Goal: Task Accomplishment & Management: Manage account settings

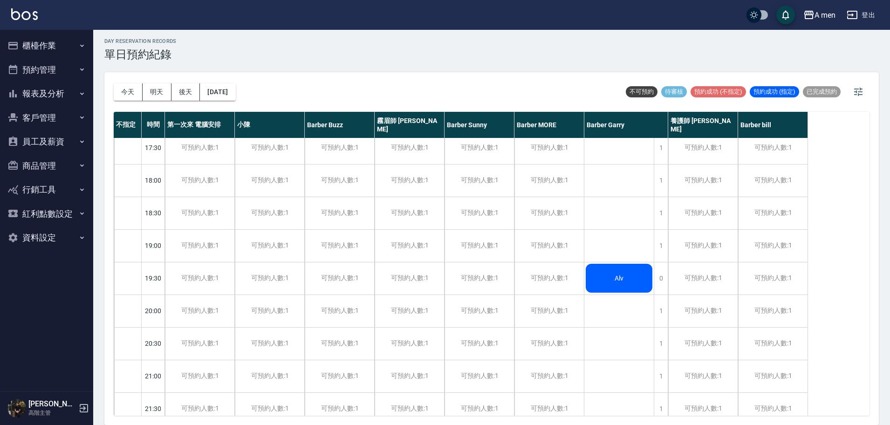
click at [120, 89] on button "今天" at bounding box center [128, 91] width 29 height 17
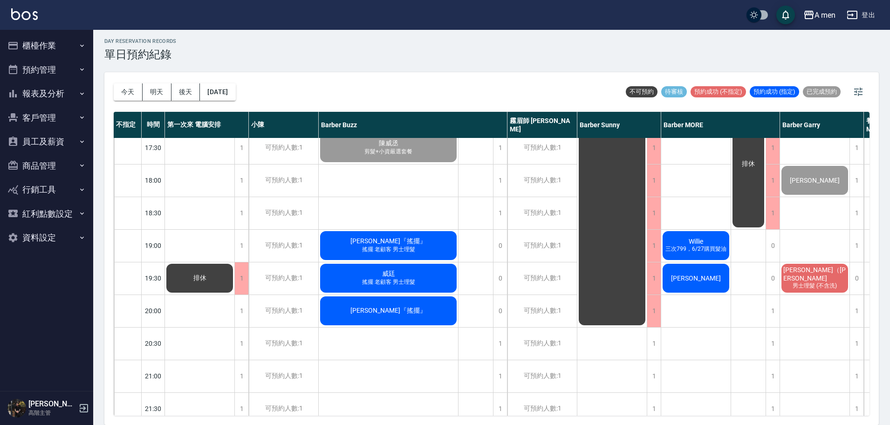
scroll to position [431, 153]
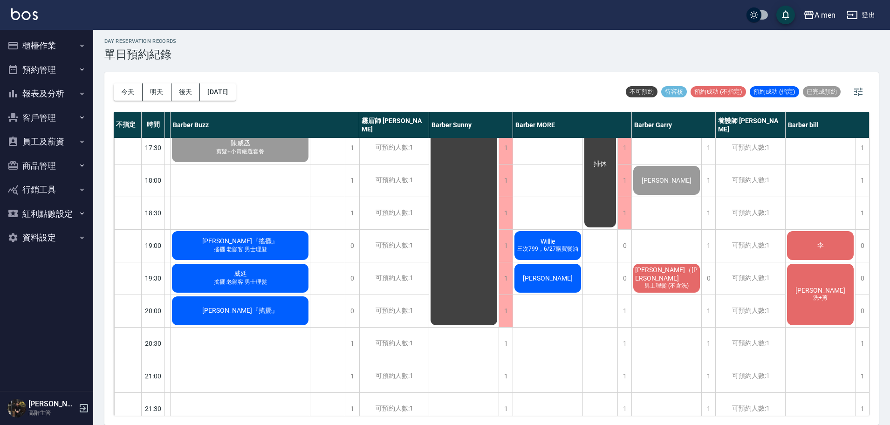
click at [550, 205] on div "傅 燙髮 龔書穎 洗+剪 7/21做1280，8/7做799+買一罐髮油 維（Benny) 洗+剪 前兩次799 虛擬貨幣 男士理髮 王福敏 洗+剪、男士修眉…" at bounding box center [548, 115] width 70 height 816
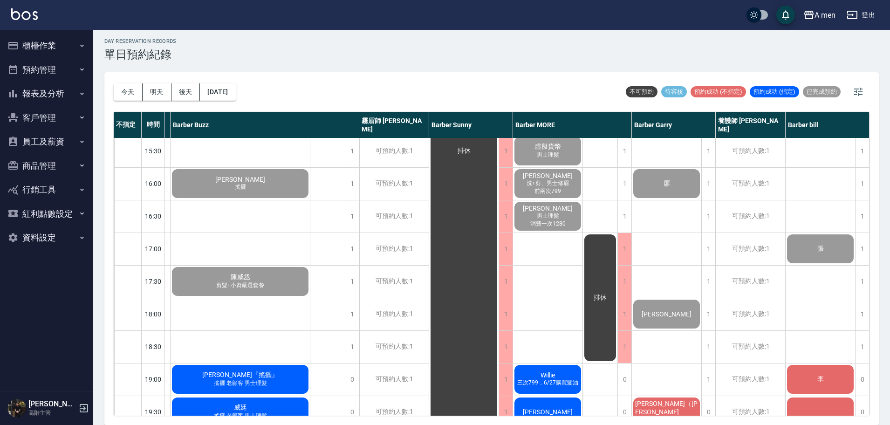
scroll to position [314, 153]
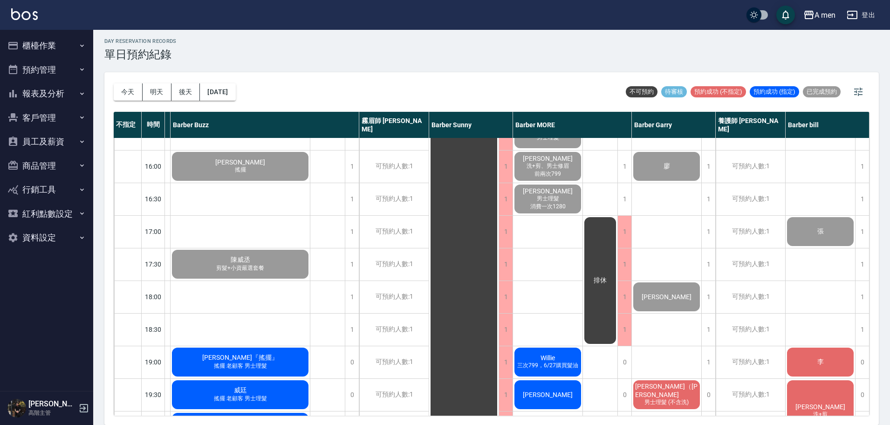
click at [545, 243] on div "傅 燙髮 龔書穎 洗+剪 7/21做1280，8/7做799+買一罐髮油 維（Benny) 洗+剪 前兩次799 虛擬貨幣 男士理髮 王福敏 洗+剪、男士修眉…" at bounding box center [548, 232] width 70 height 816
